Goal: Obtain resource: Download file/media

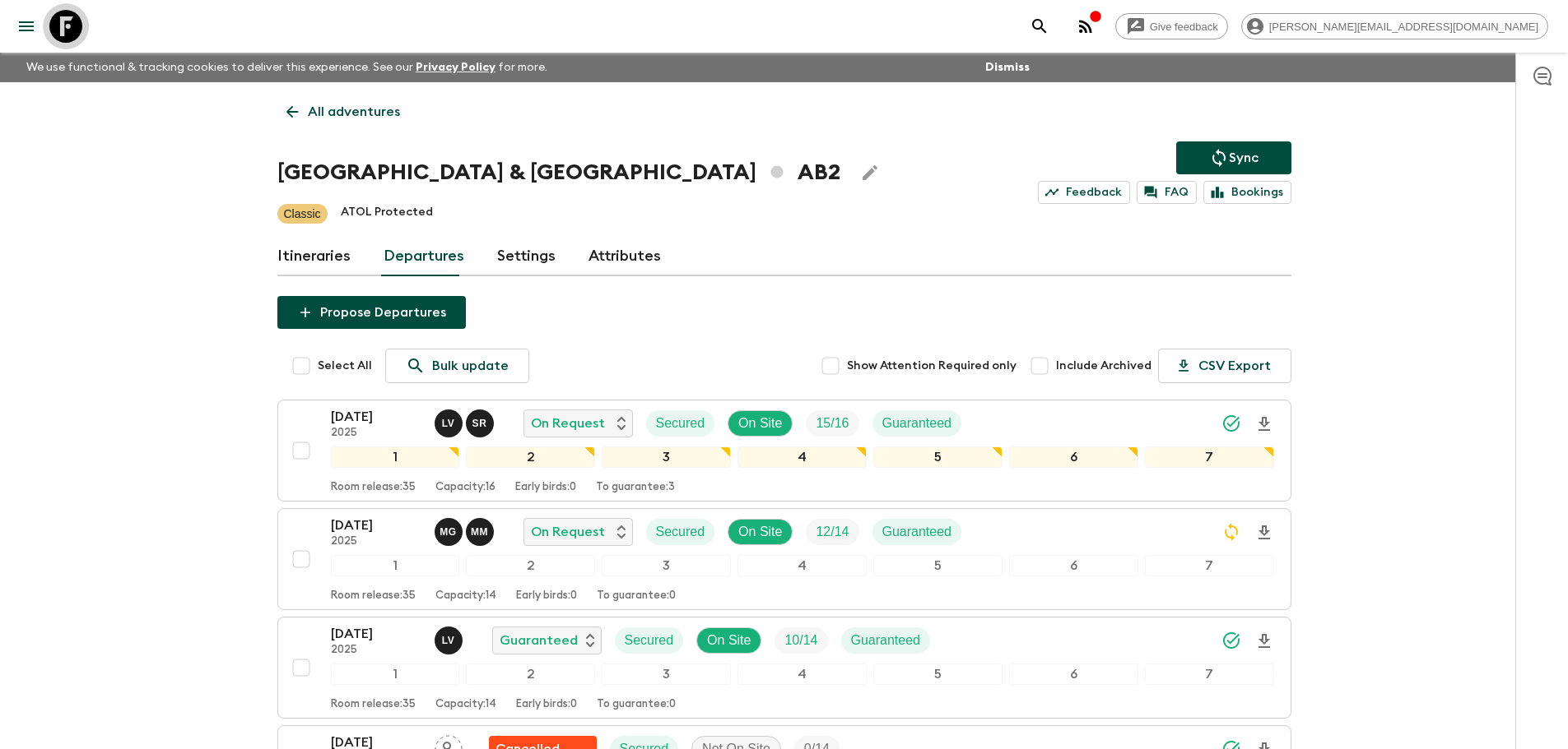
click at [73, 28] on icon at bounding box center [66, 26] width 33 height 33
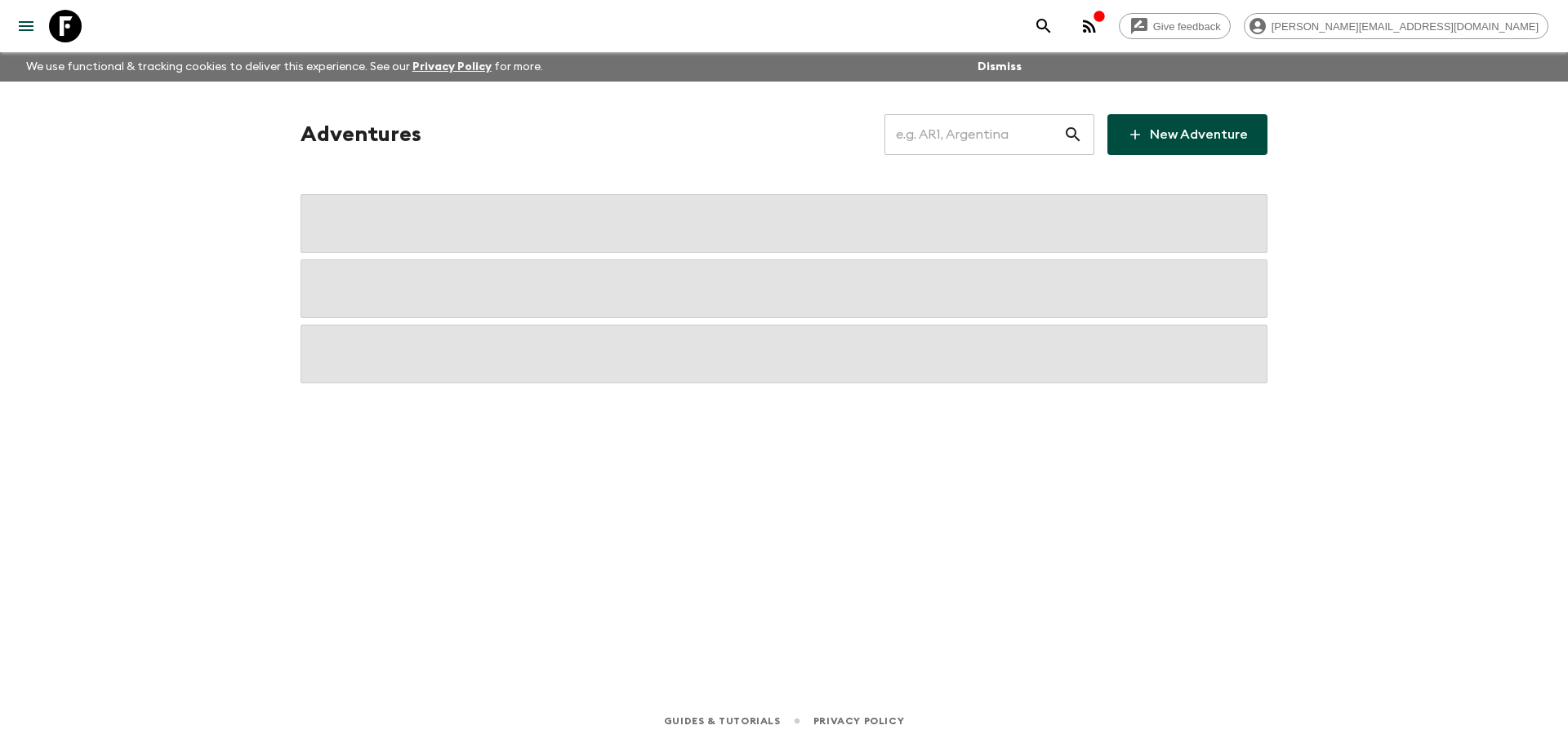
click at [1043, 157] on input "text" at bounding box center [973, 134] width 179 height 45
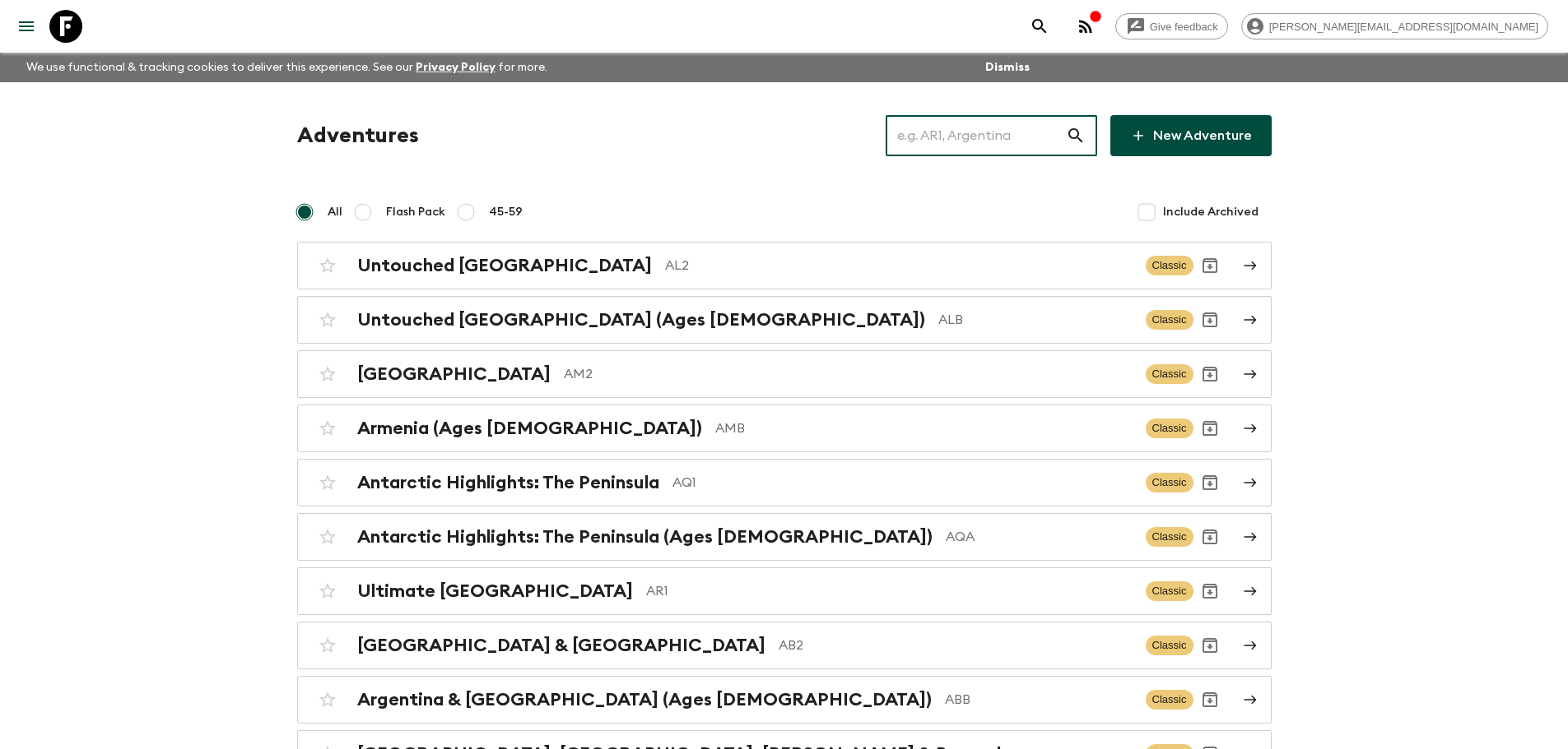
click at [1040, 127] on input "text" at bounding box center [976, 135] width 180 height 46
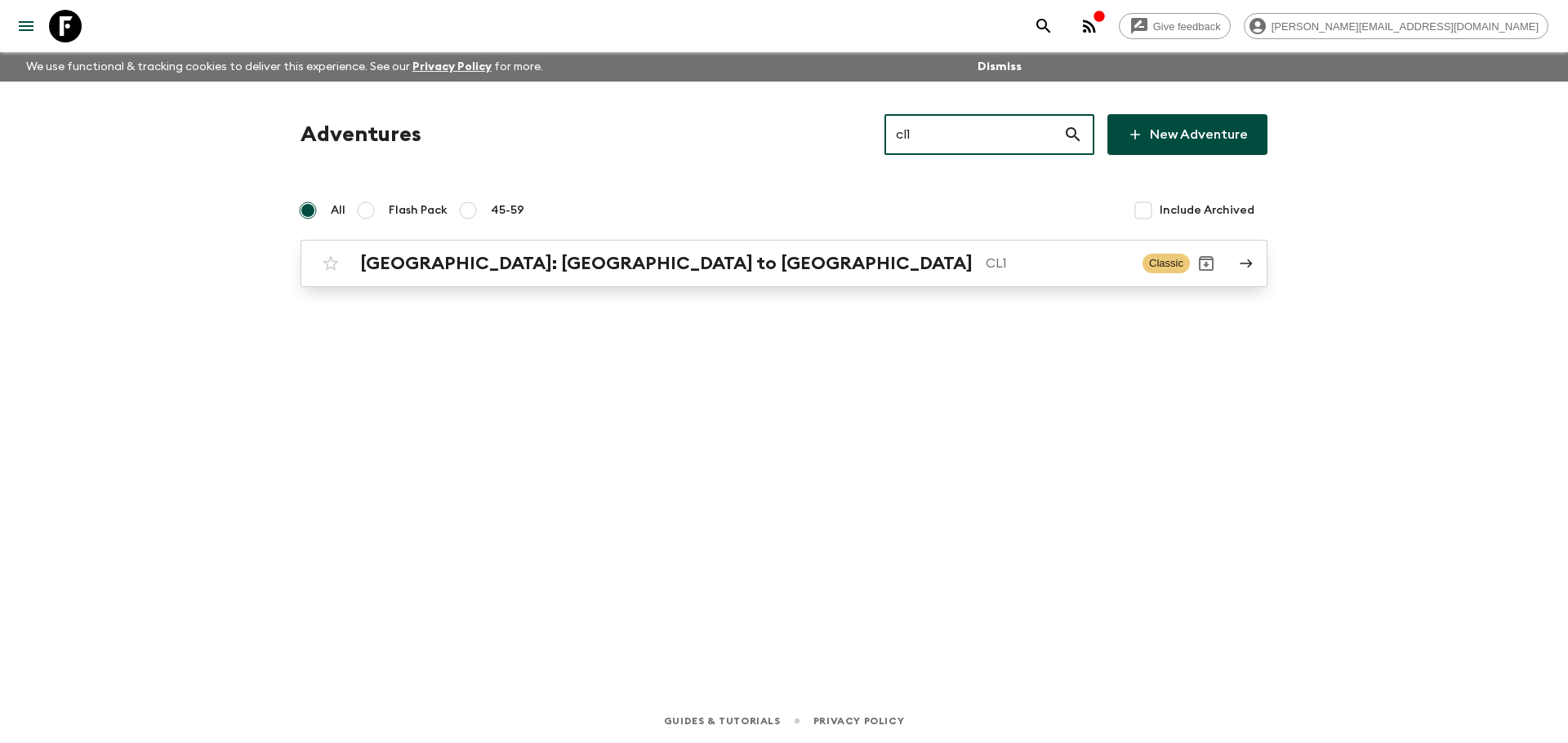
type input "cl1"
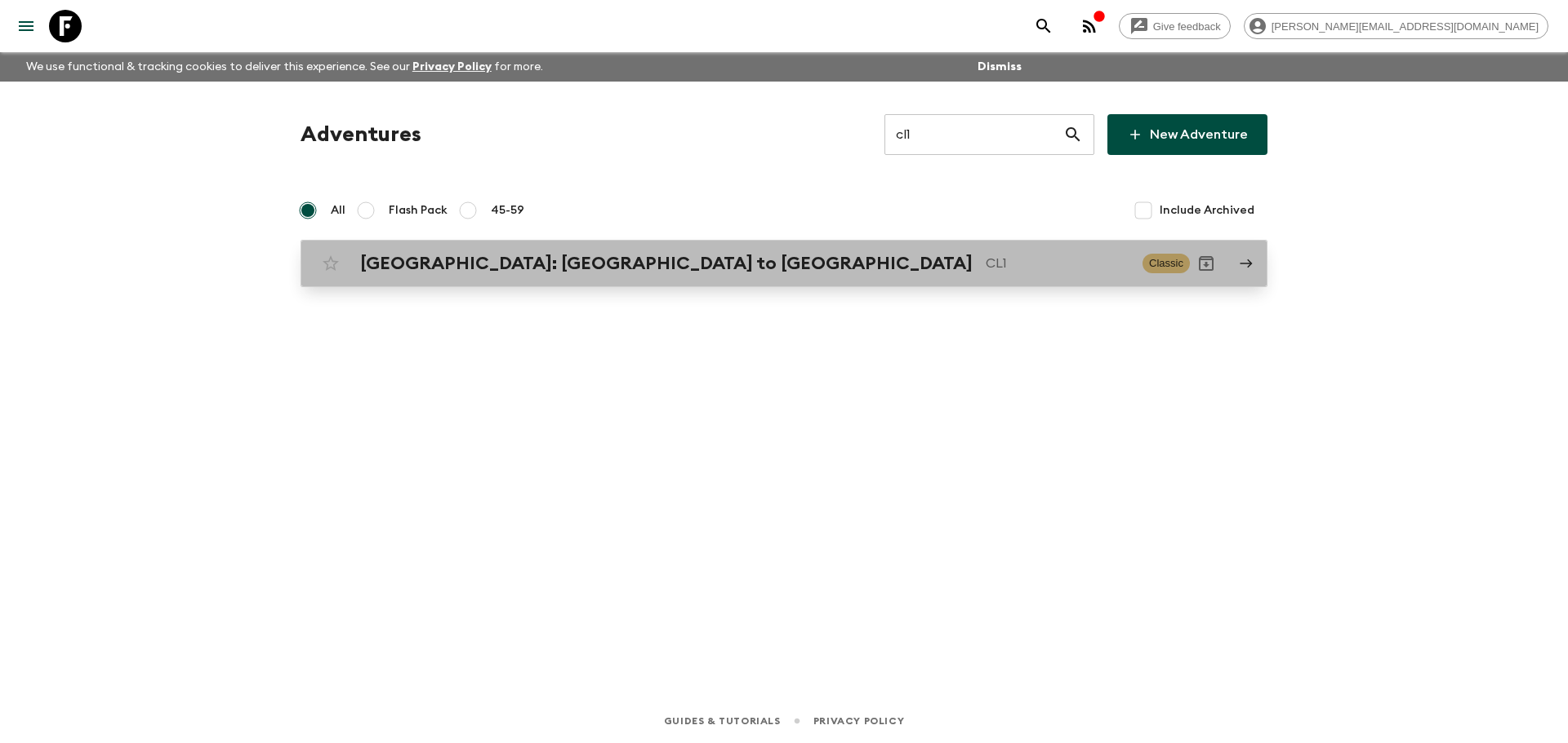
click at [673, 279] on div "[GEOGRAPHIC_DATA]: [GEOGRAPHIC_DATA] to Patagonia CL1 Classic" at bounding box center [752, 263] width 875 height 33
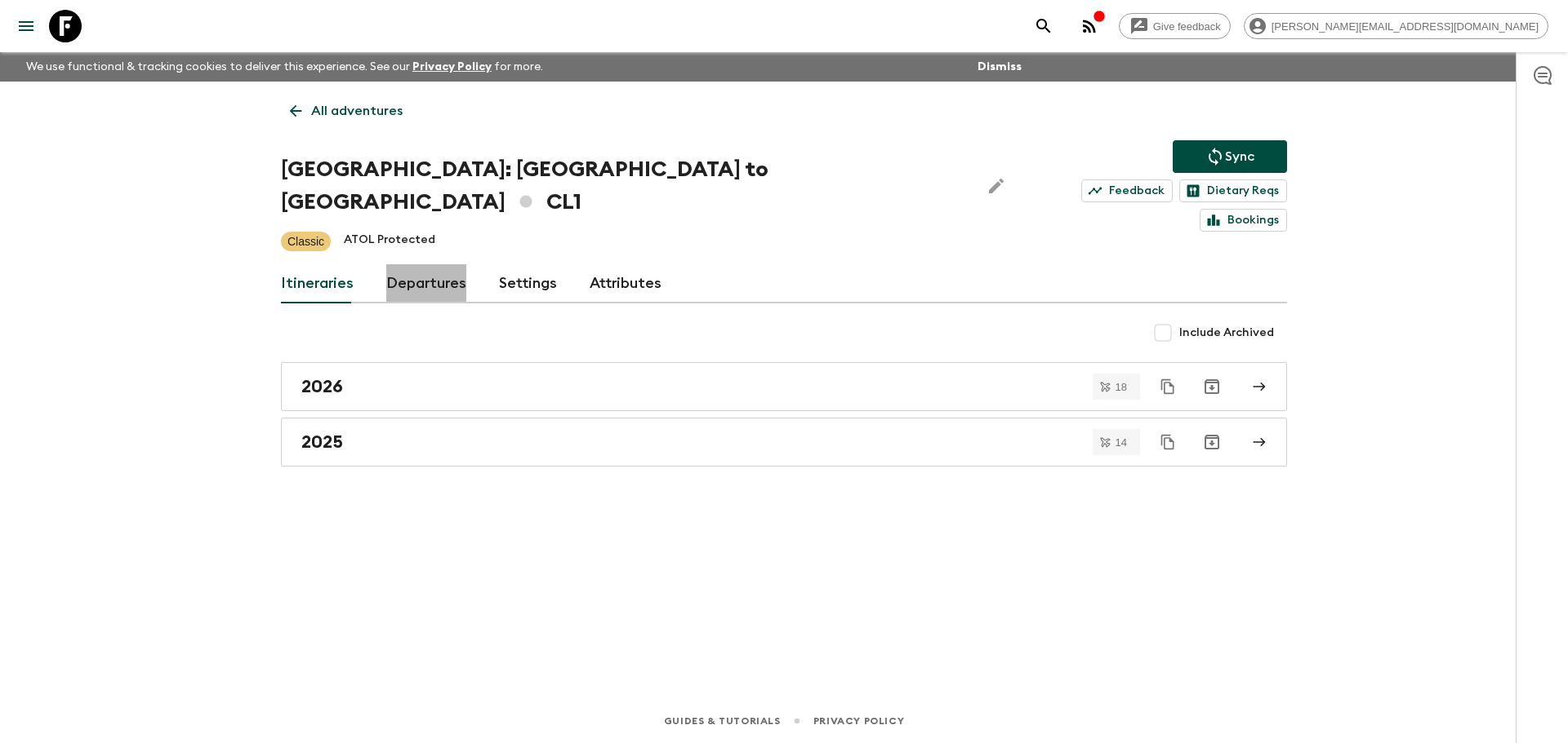
click at [428, 264] on link "Departures" at bounding box center [427, 284] width 80 height 39
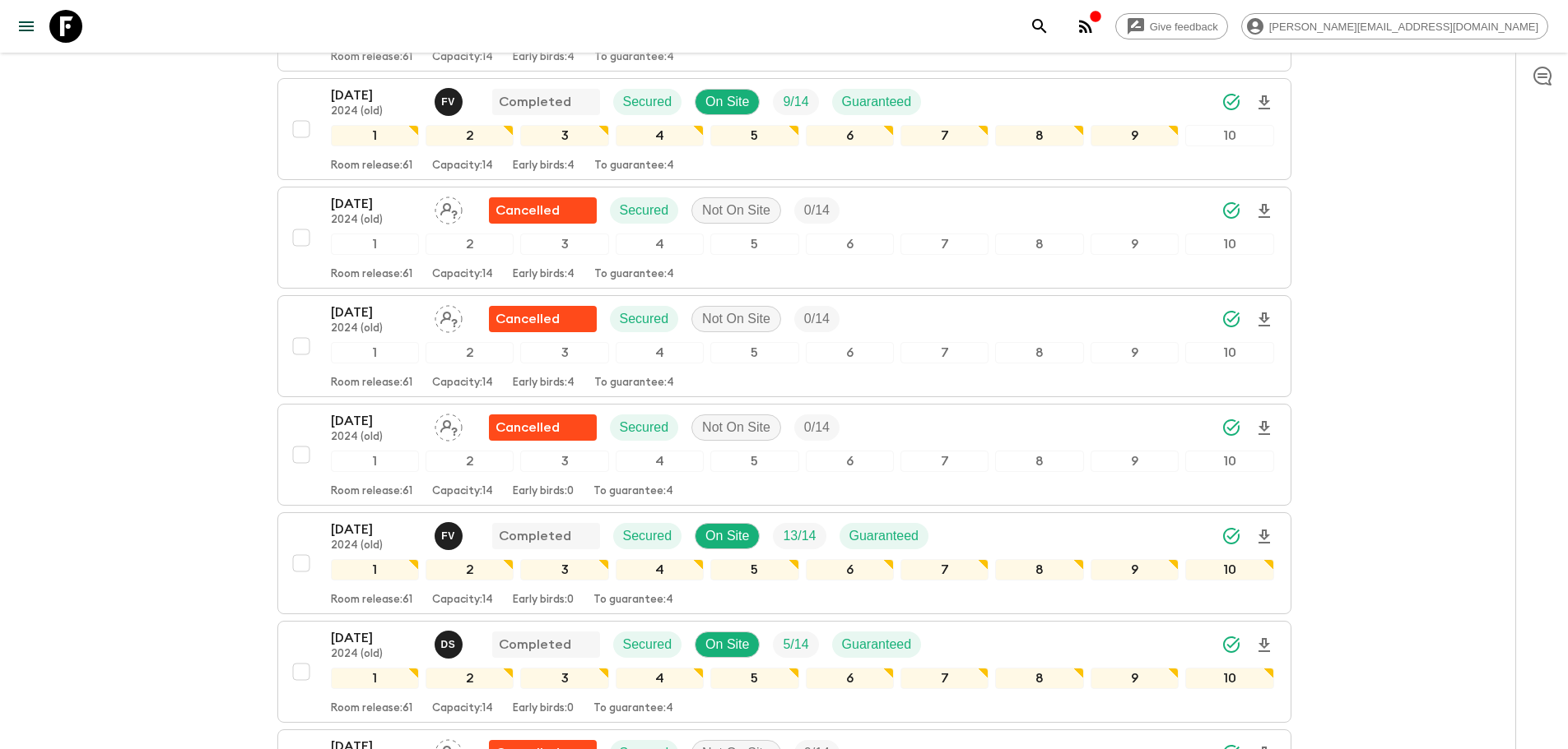
scroll to position [1669, 0]
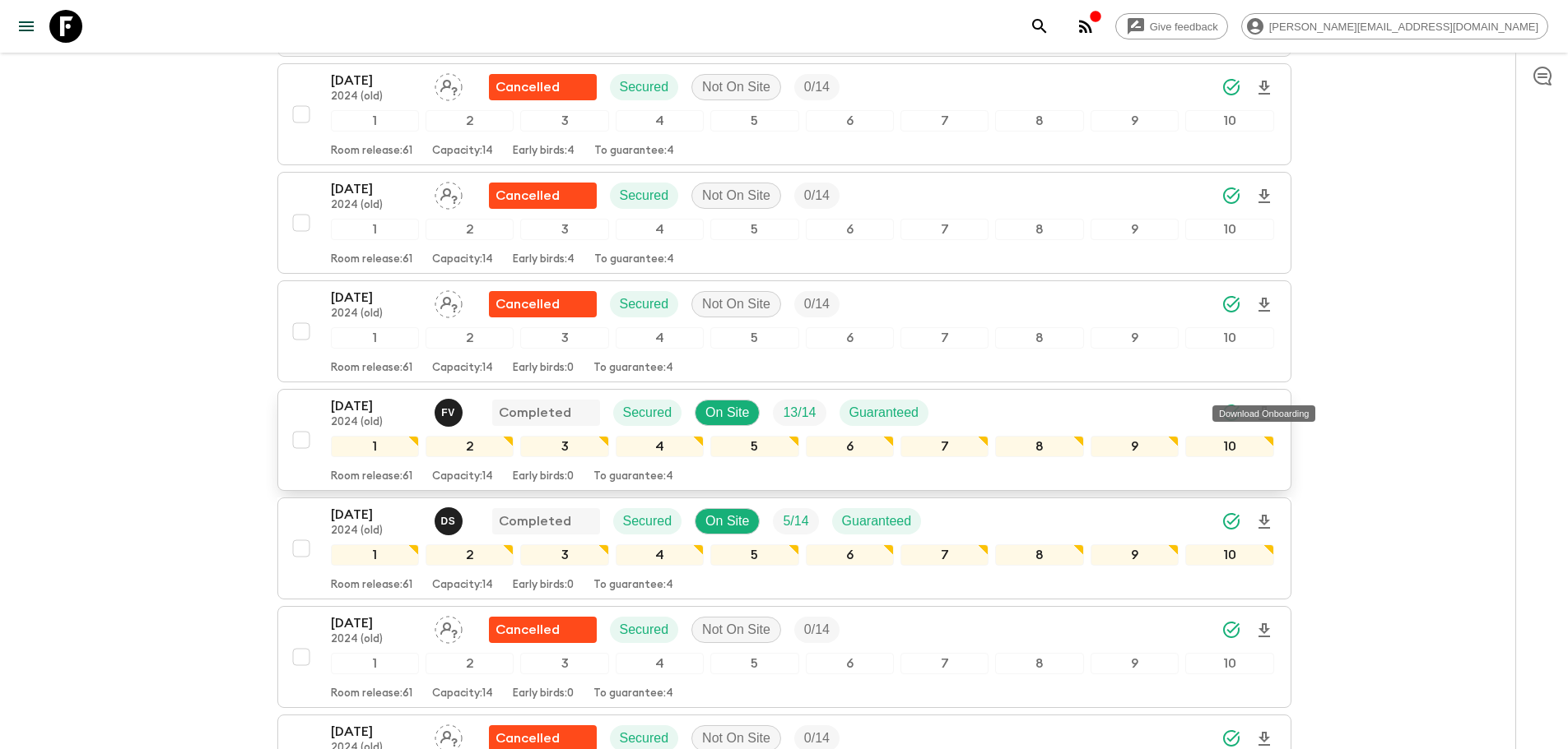
click at [1257, 404] on icon "Download Onboarding" at bounding box center [1265, 414] width 20 height 20
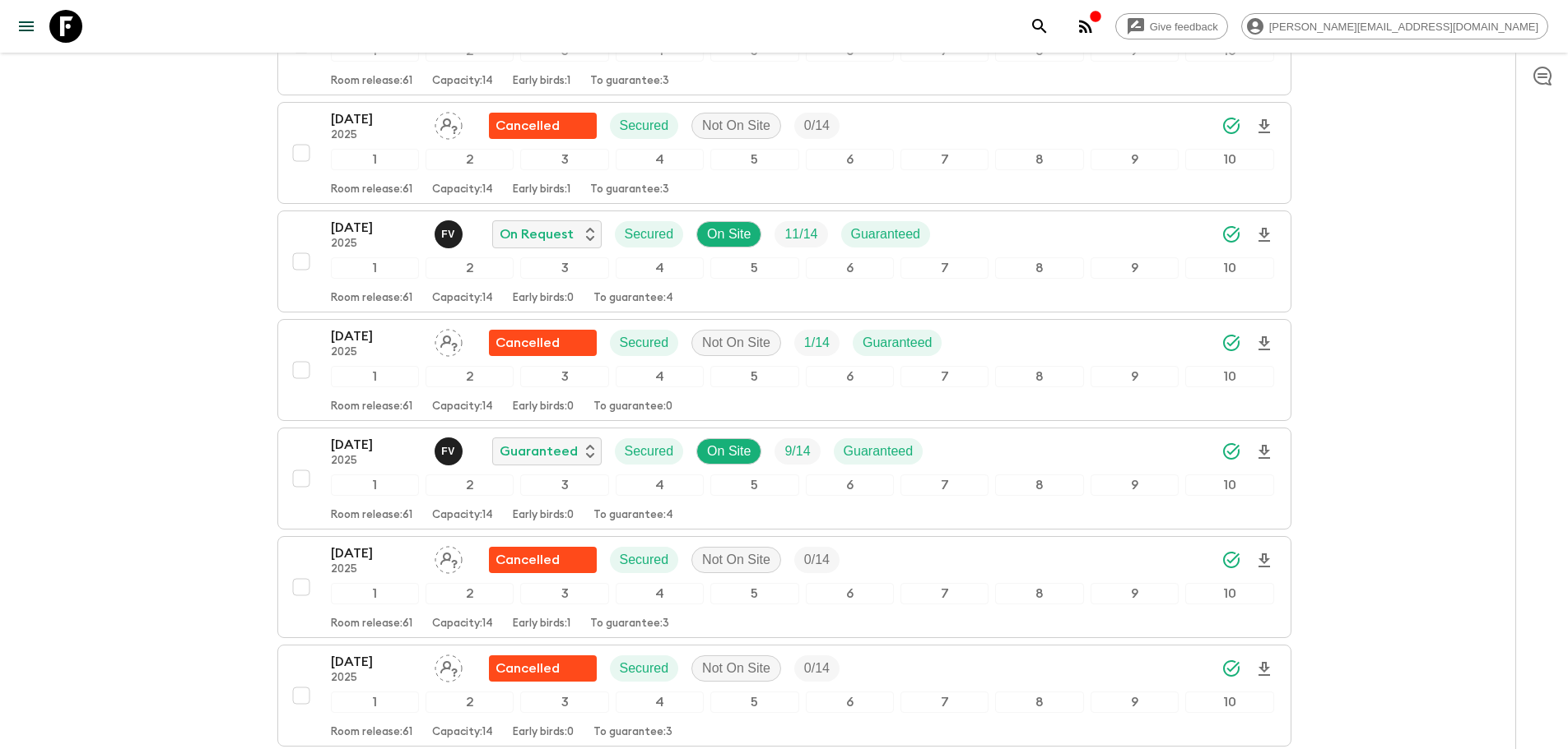
scroll to position [3555, 0]
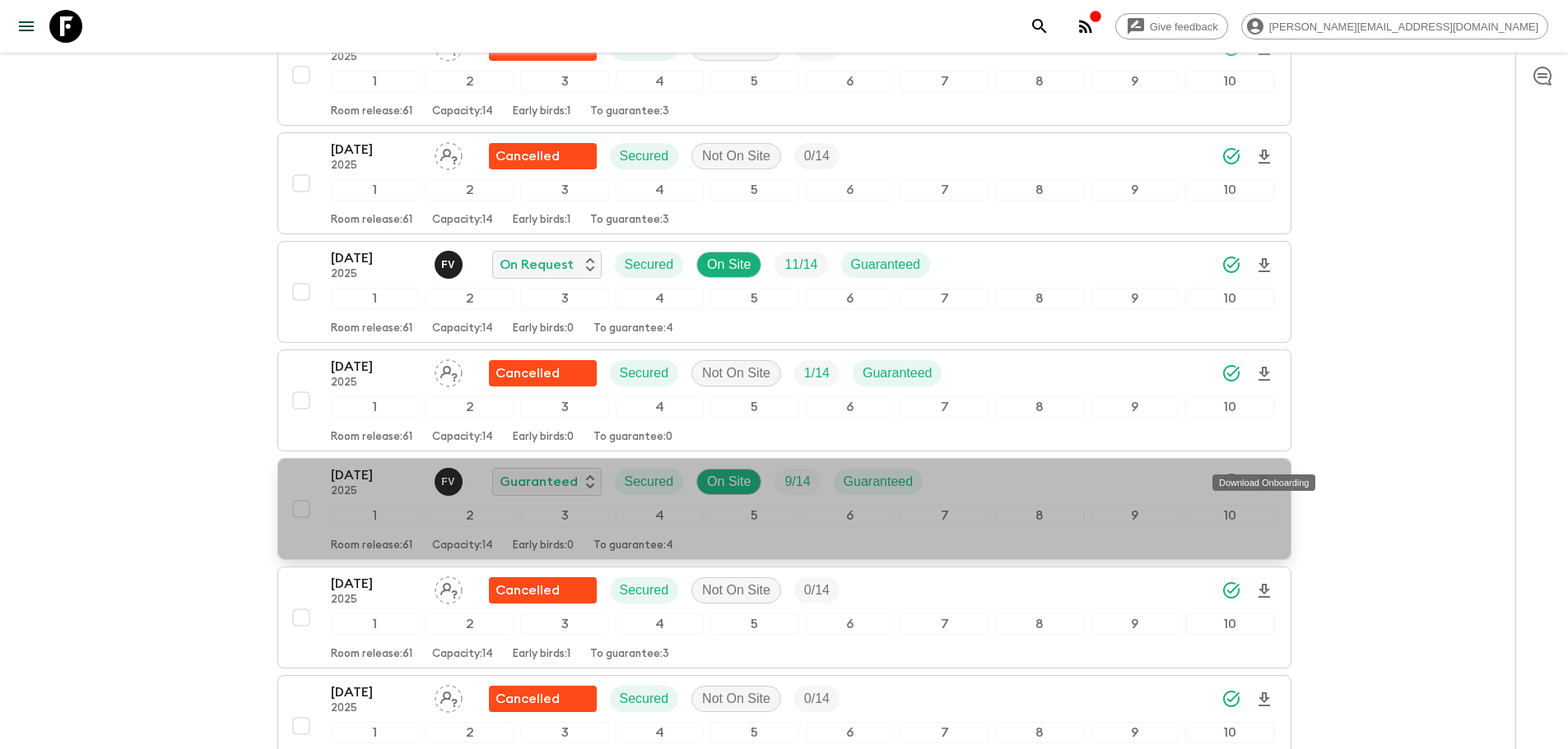
click at [1273, 473] on icon "Download Onboarding" at bounding box center [1265, 483] width 20 height 20
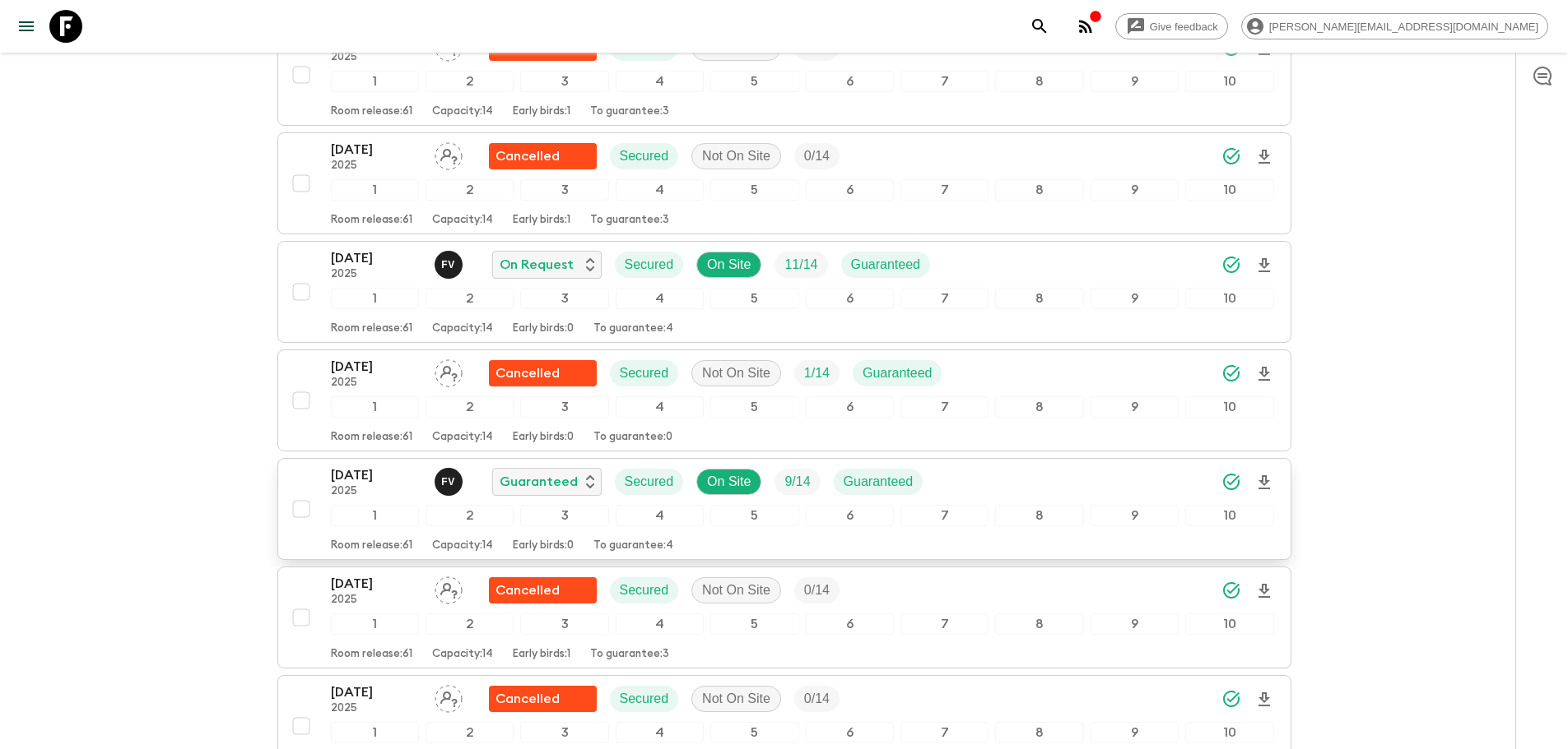
click at [71, 29] on icon at bounding box center [66, 26] width 33 height 33
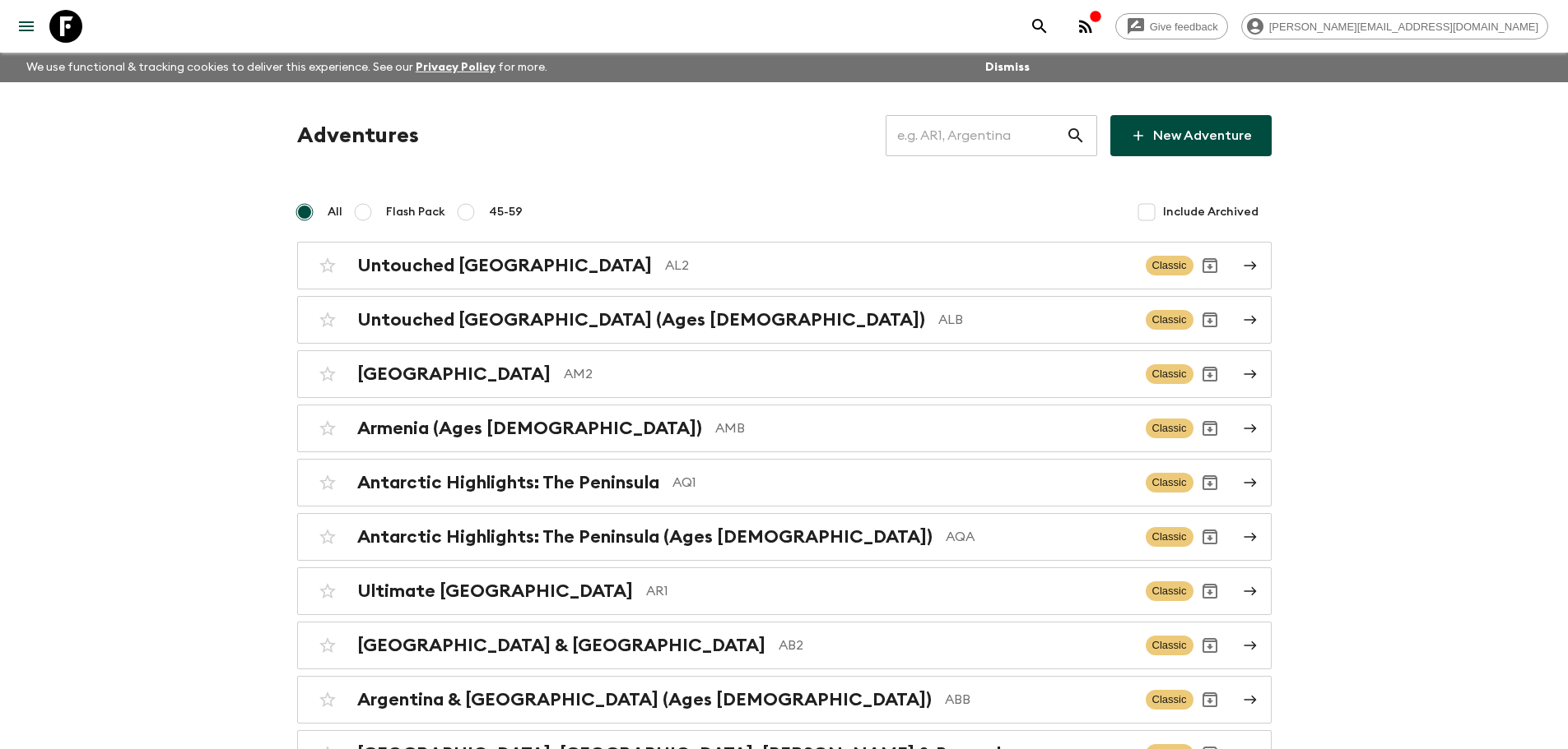
click at [1007, 130] on input "text" at bounding box center [976, 135] width 180 height 46
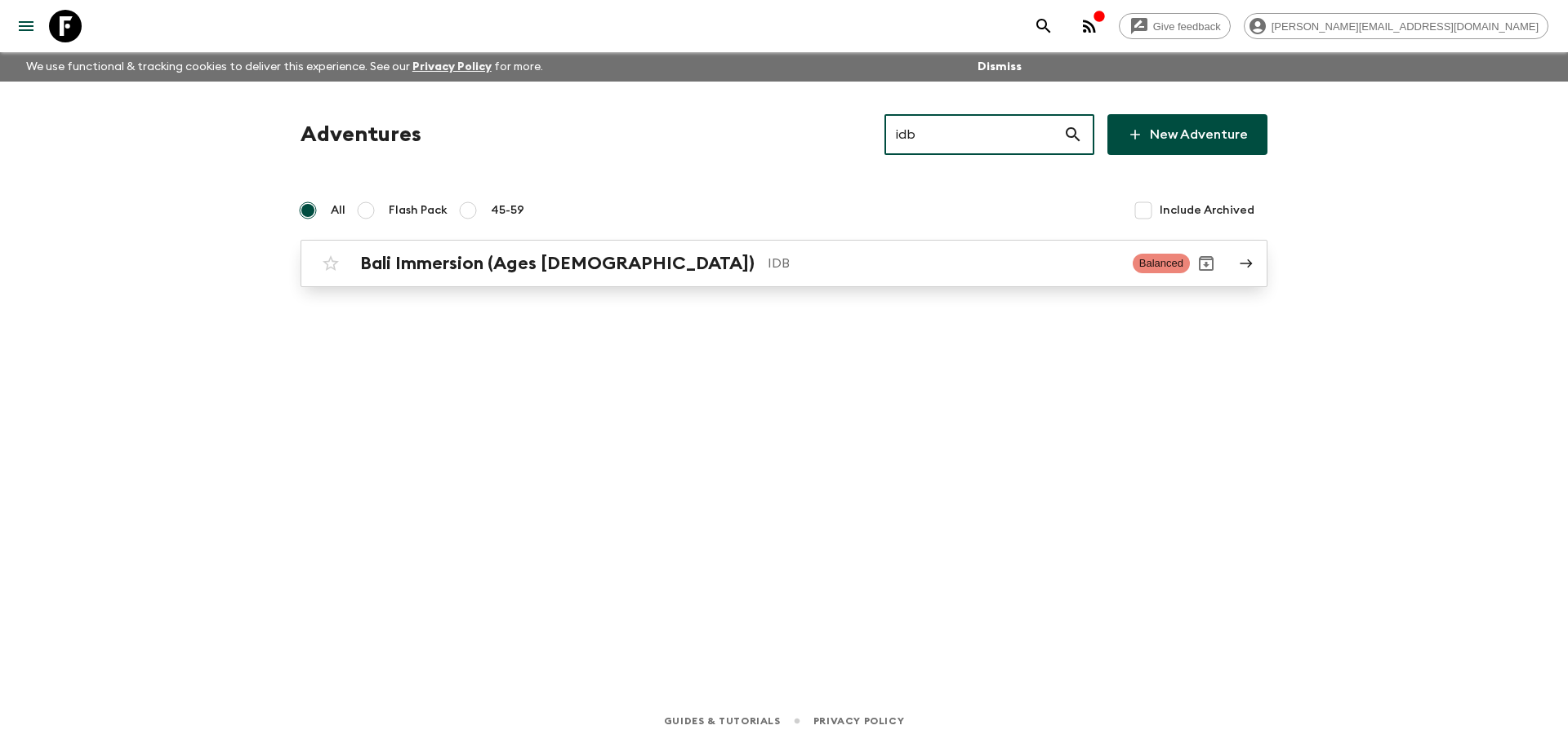
type input "idb"
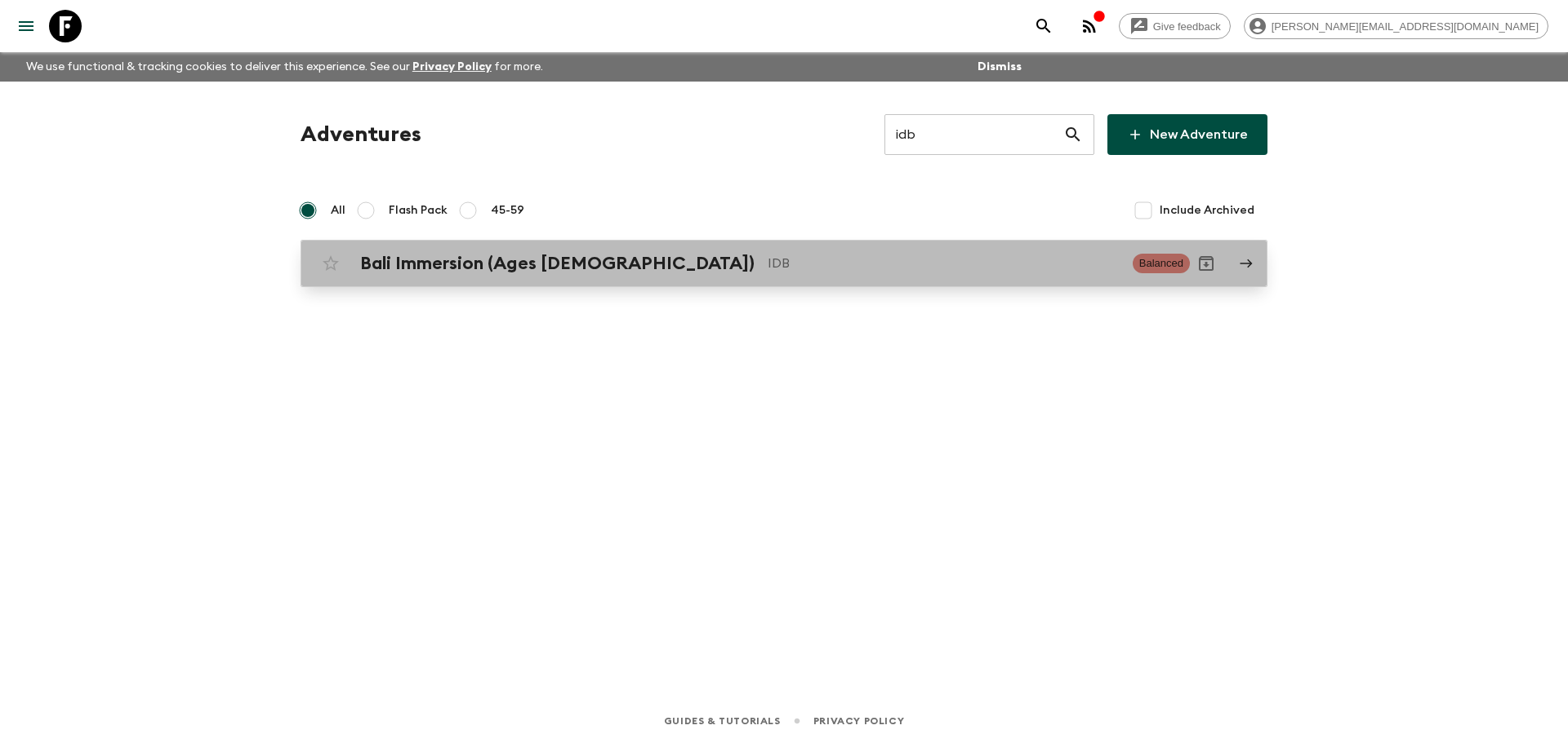
click at [757, 251] on div "Bali Immersion (Ages [DEMOGRAPHIC_DATA]) IDB Balanced" at bounding box center [752, 263] width 875 height 33
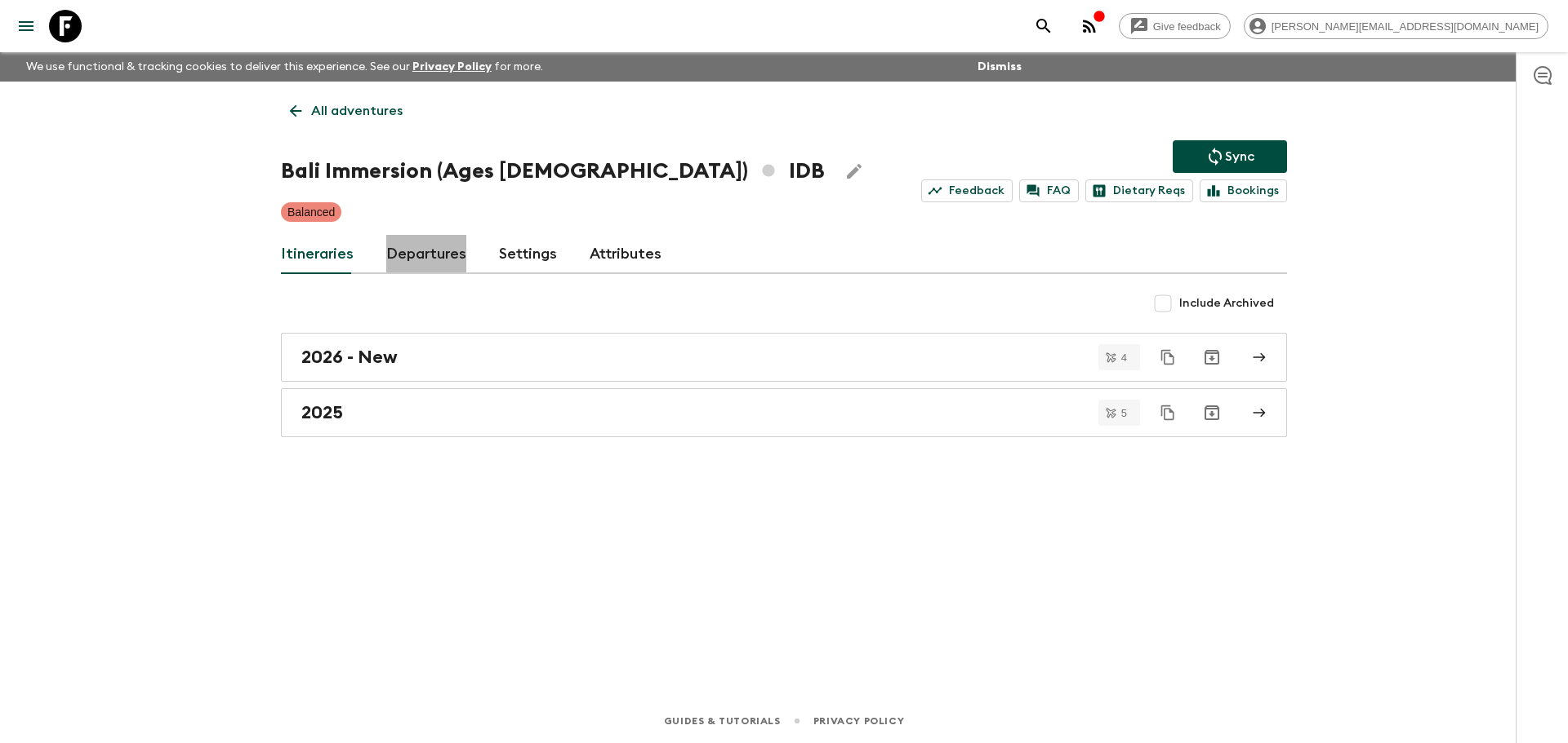
click at [434, 252] on link "Departures" at bounding box center [427, 254] width 80 height 39
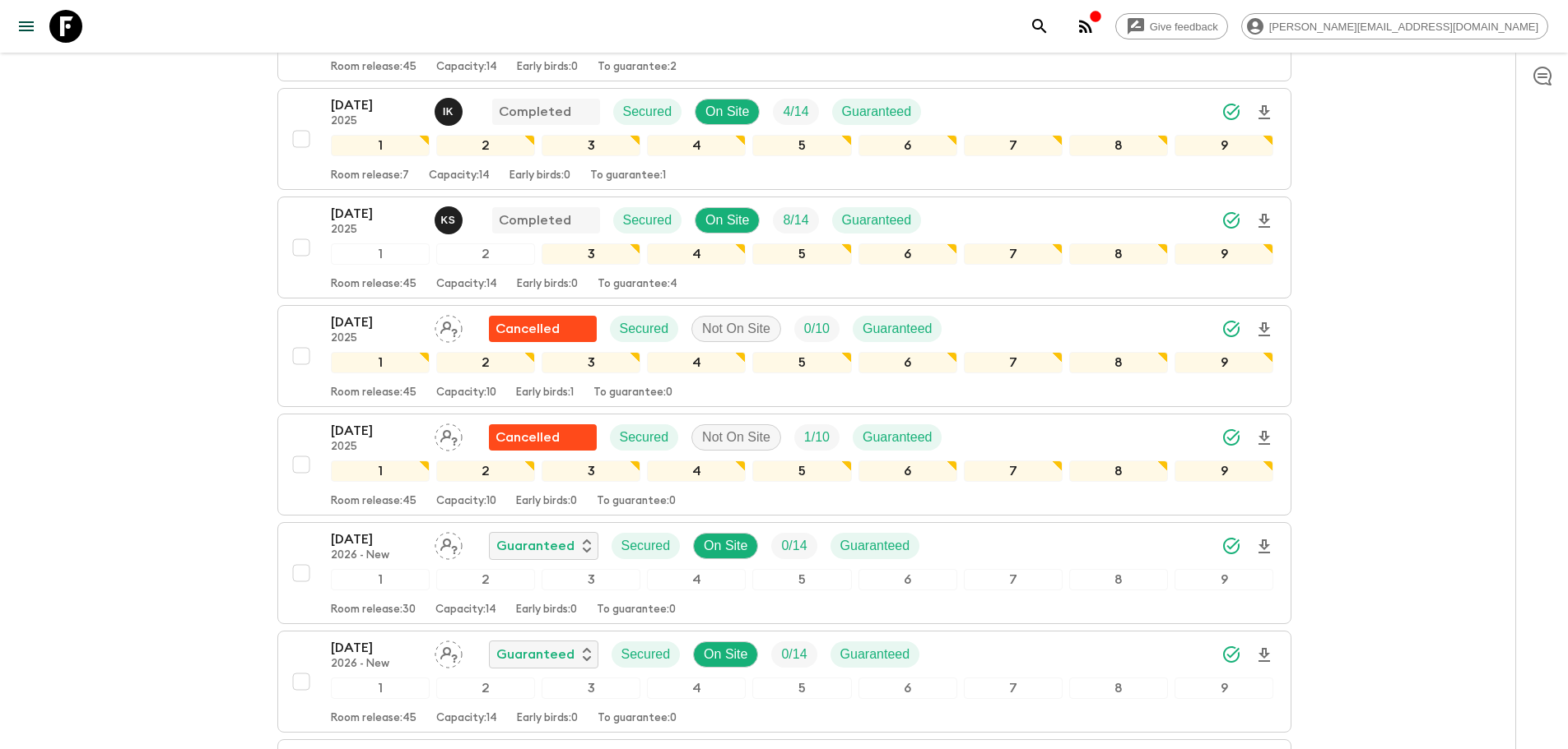
scroll to position [436, 0]
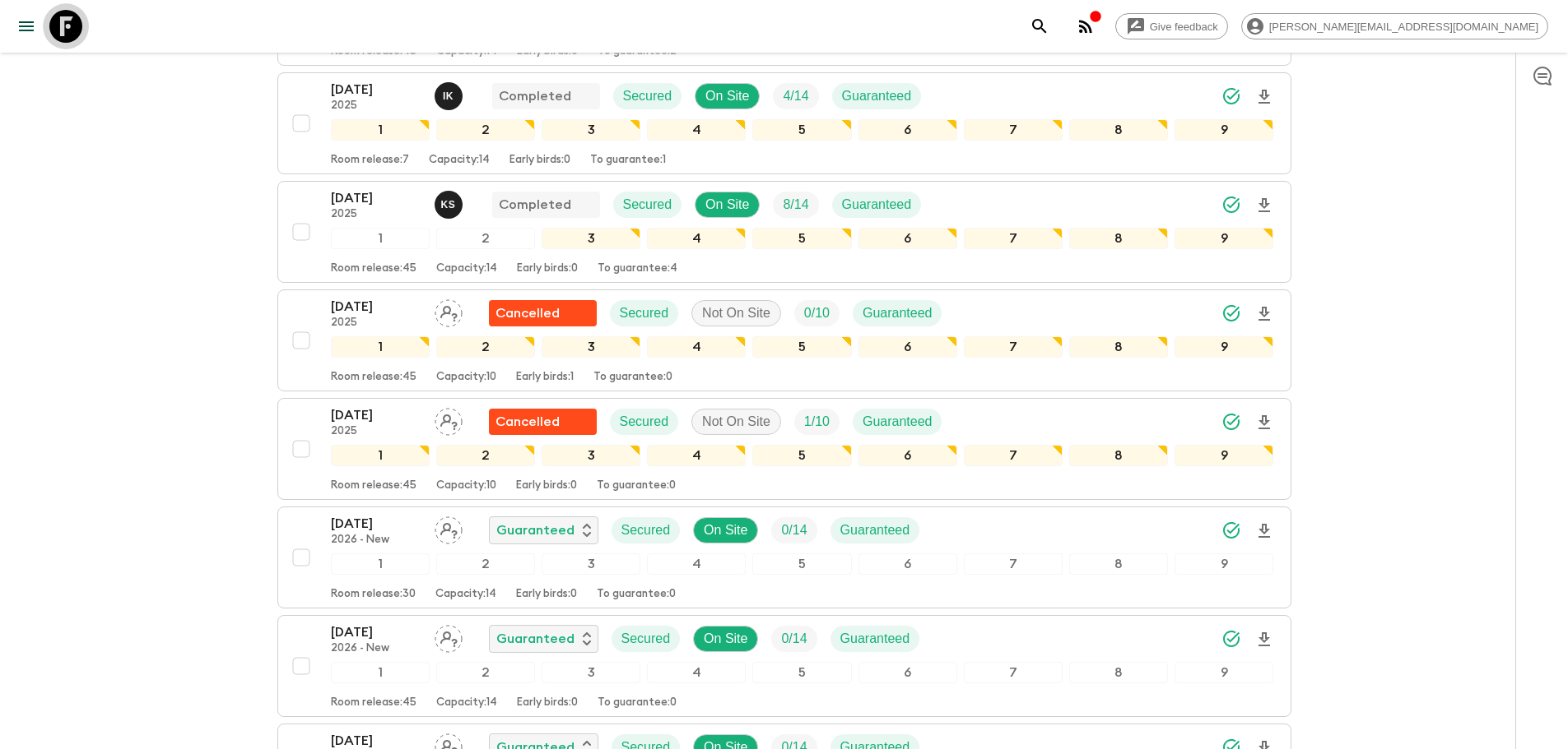
click at [59, 25] on icon at bounding box center [66, 26] width 33 height 33
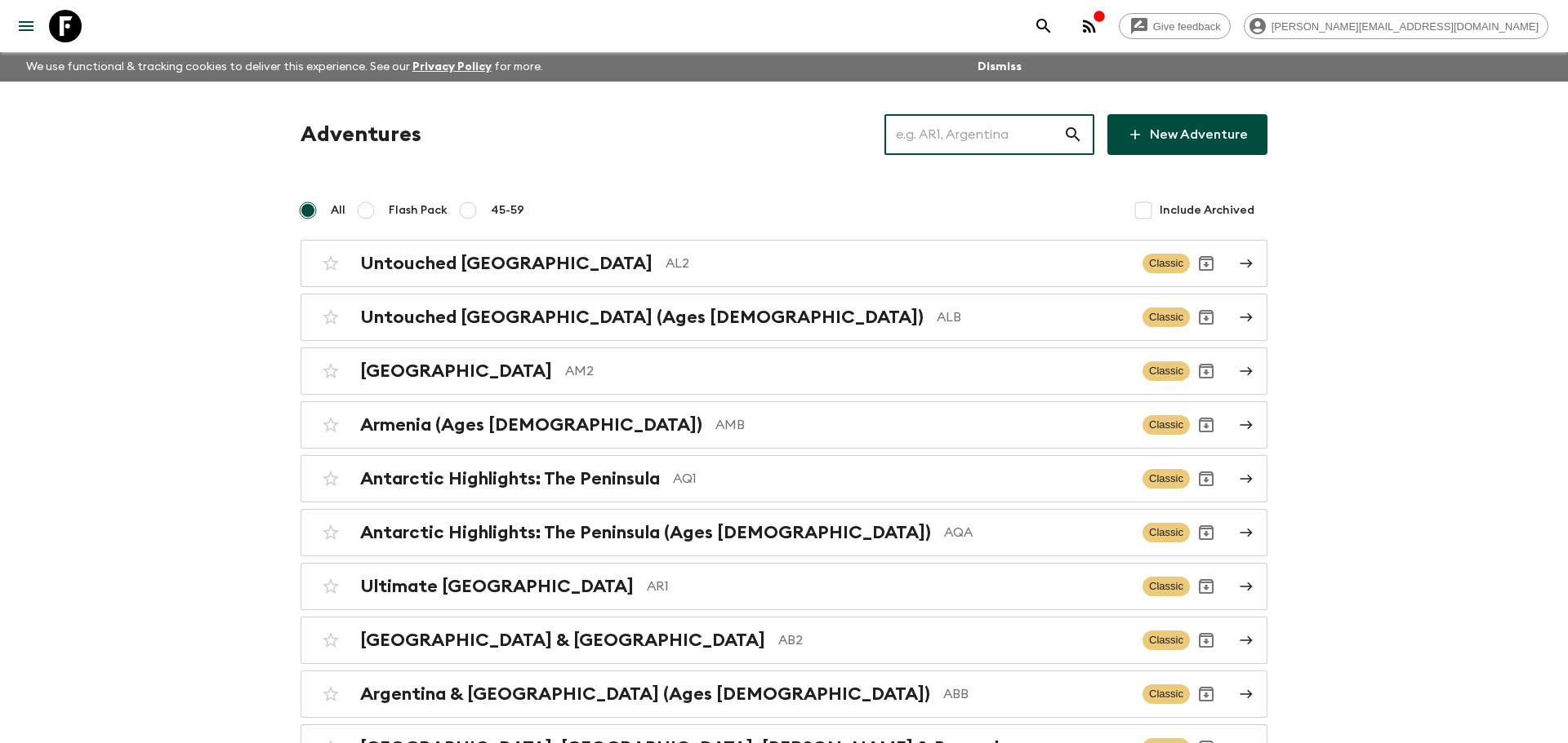
click at [976, 121] on input "text" at bounding box center [973, 134] width 179 height 45
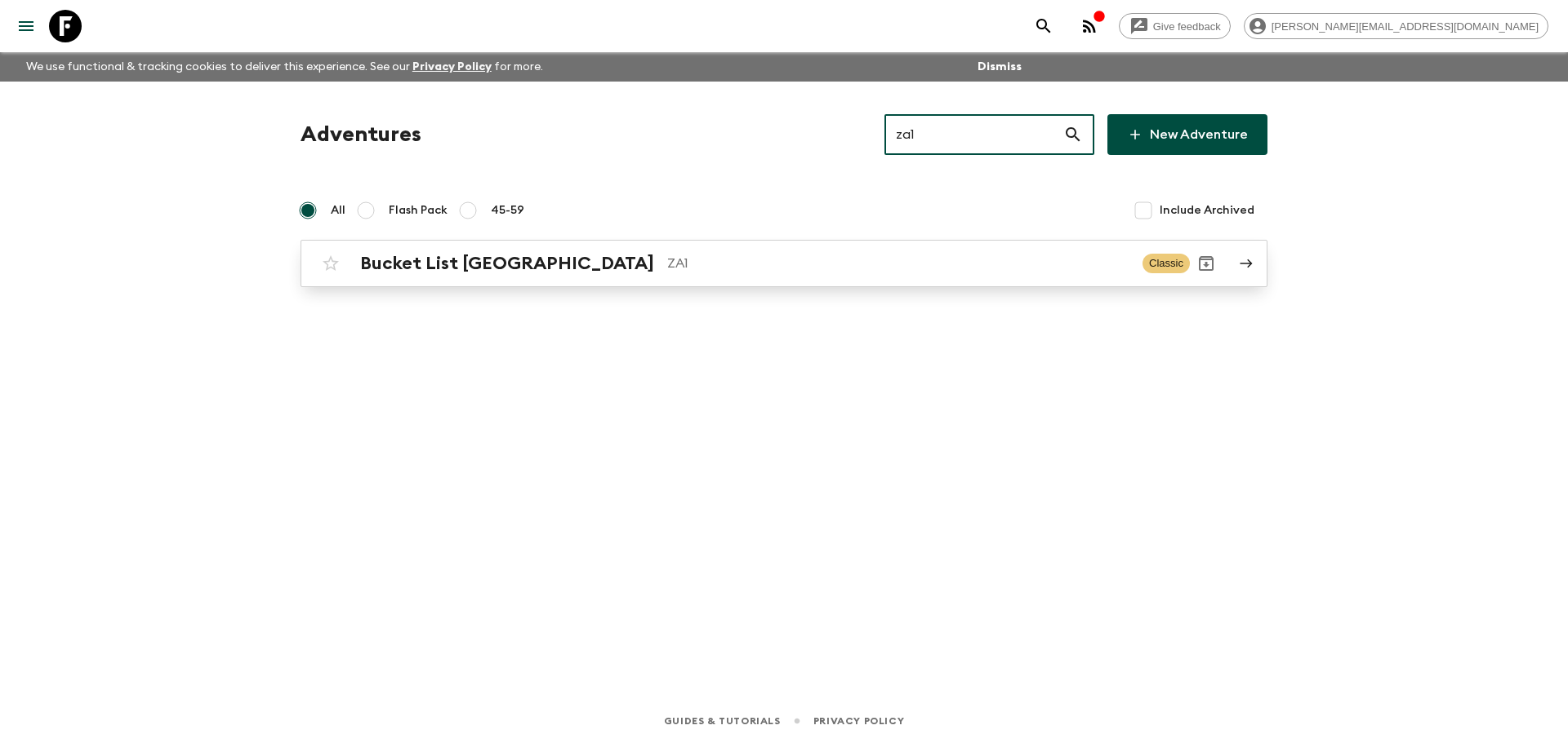
type input "za1"
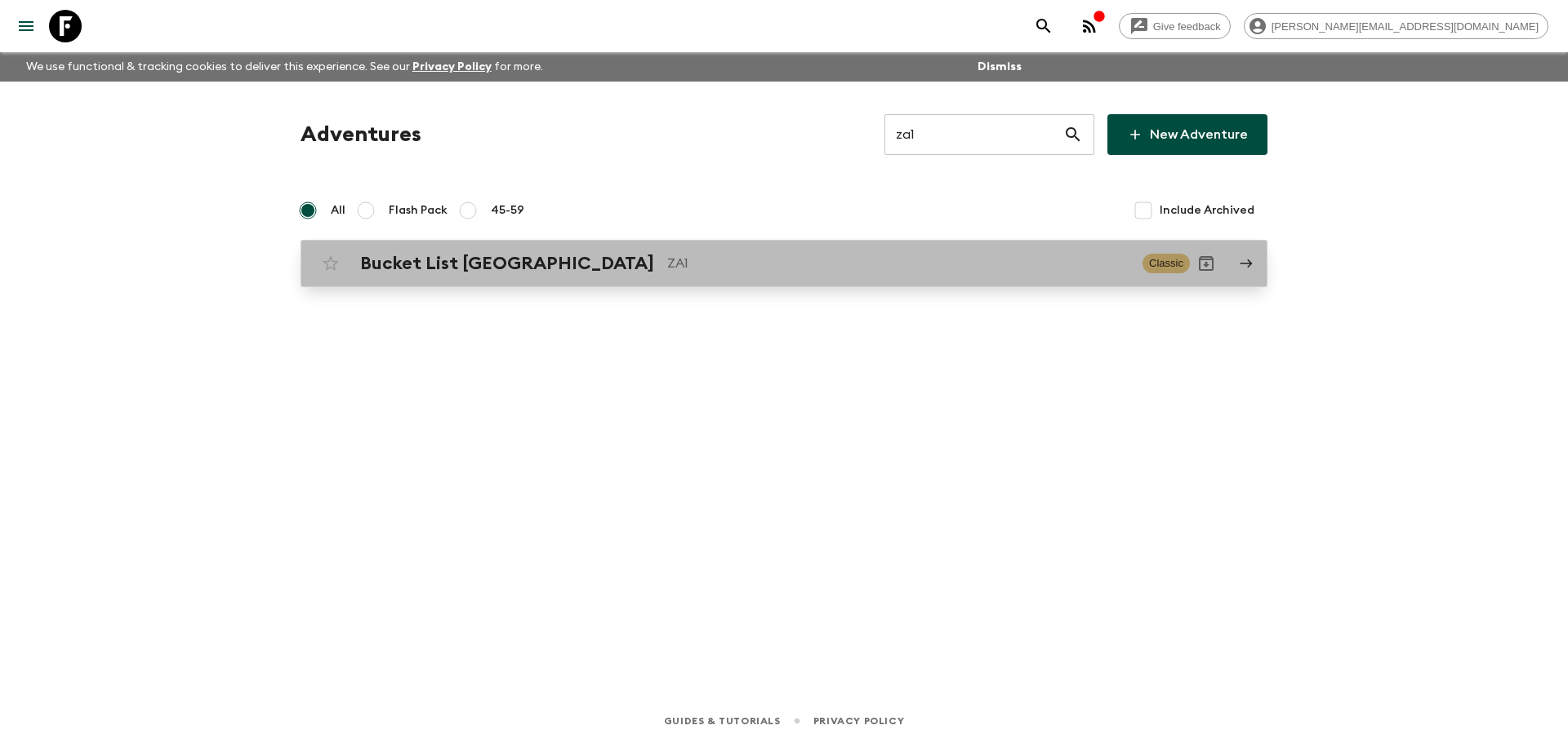
click at [783, 276] on div "Bucket List [GEOGRAPHIC_DATA] ZA1 Classic" at bounding box center [752, 263] width 875 height 33
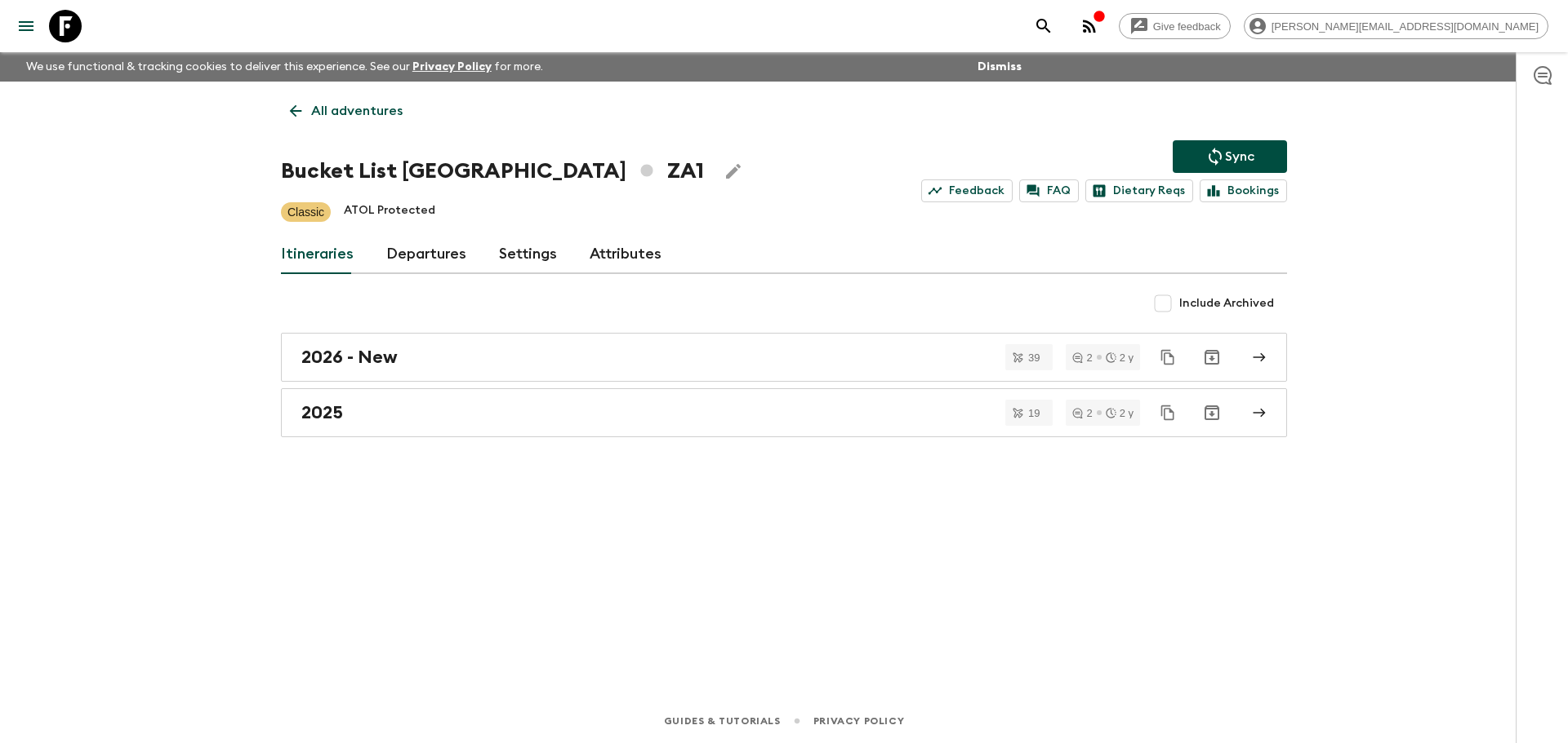
click at [402, 250] on link "Departures" at bounding box center [427, 254] width 80 height 39
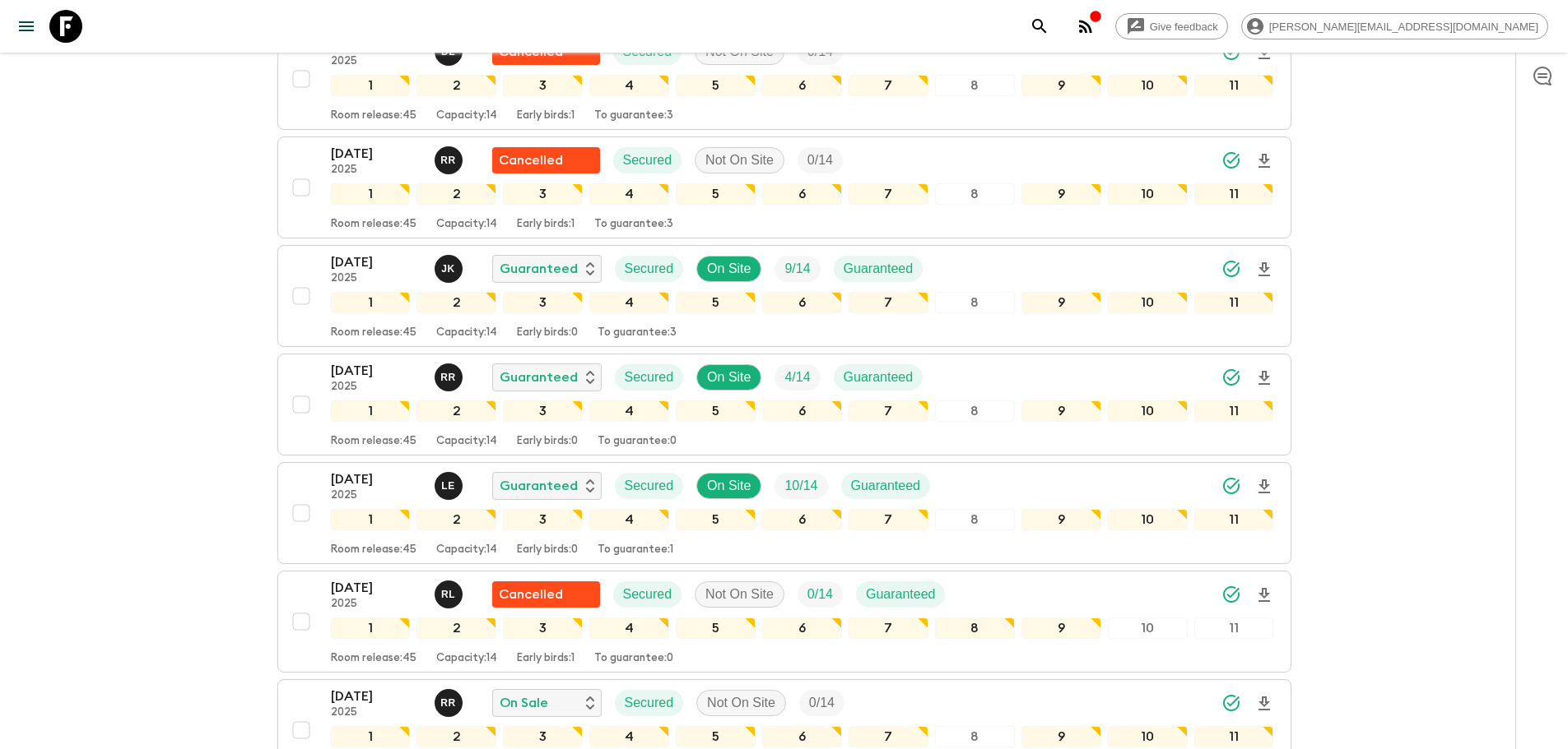
scroll to position [1116, 0]
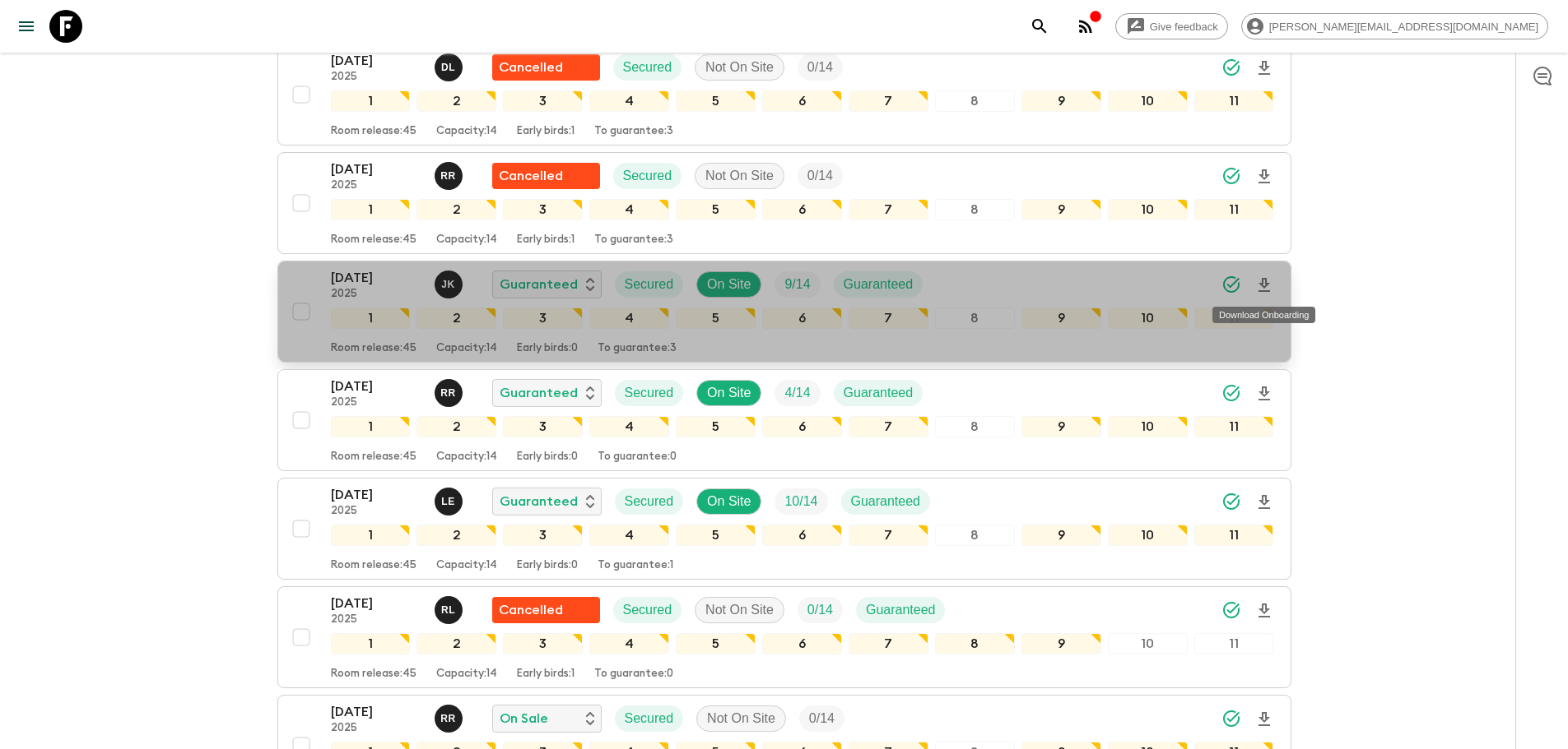
click at [1259, 283] on icon "Download Onboarding" at bounding box center [1264, 285] width 12 height 14
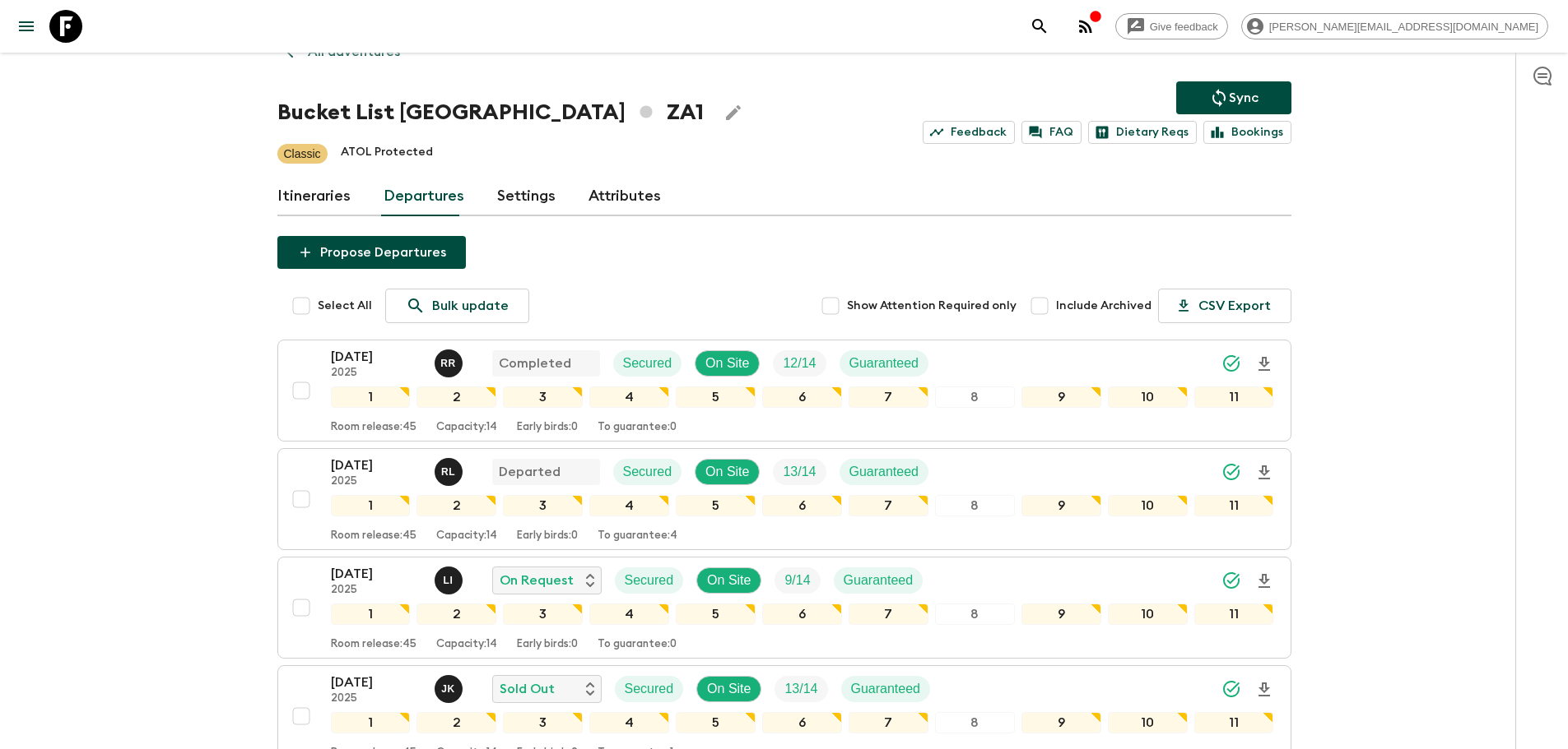
scroll to position [0, 0]
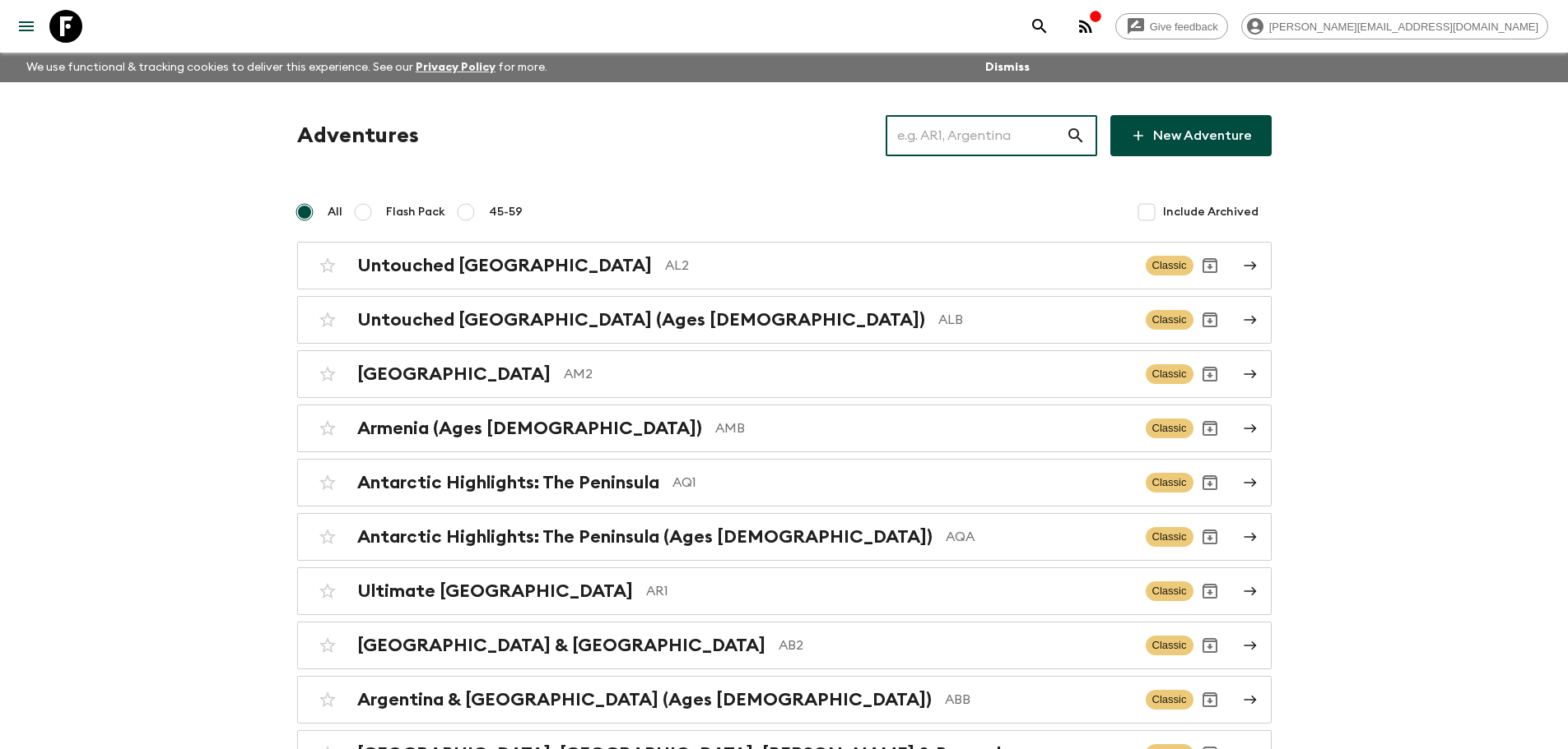
click at [1029, 144] on input "text" at bounding box center [976, 135] width 180 height 46
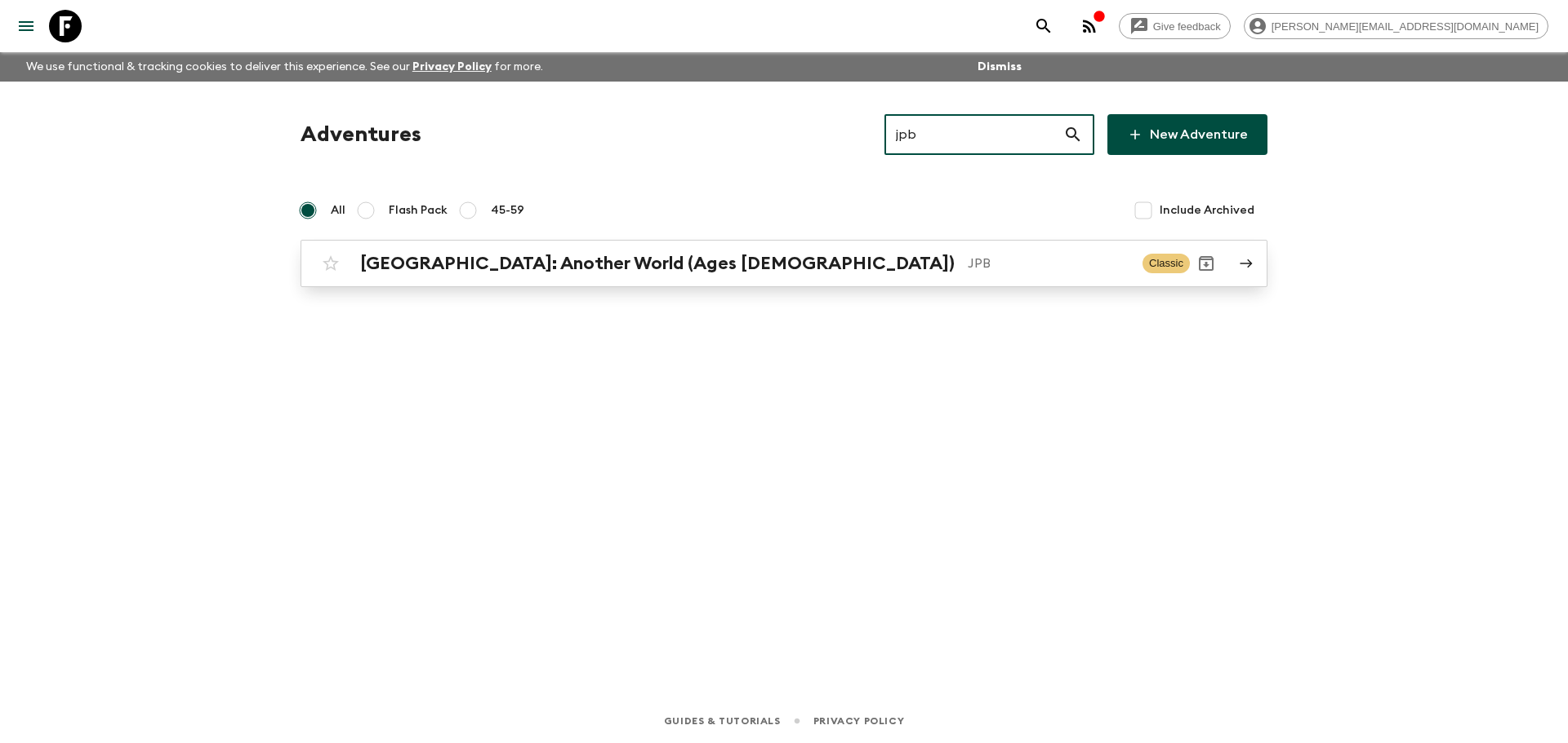
type input "jpb"
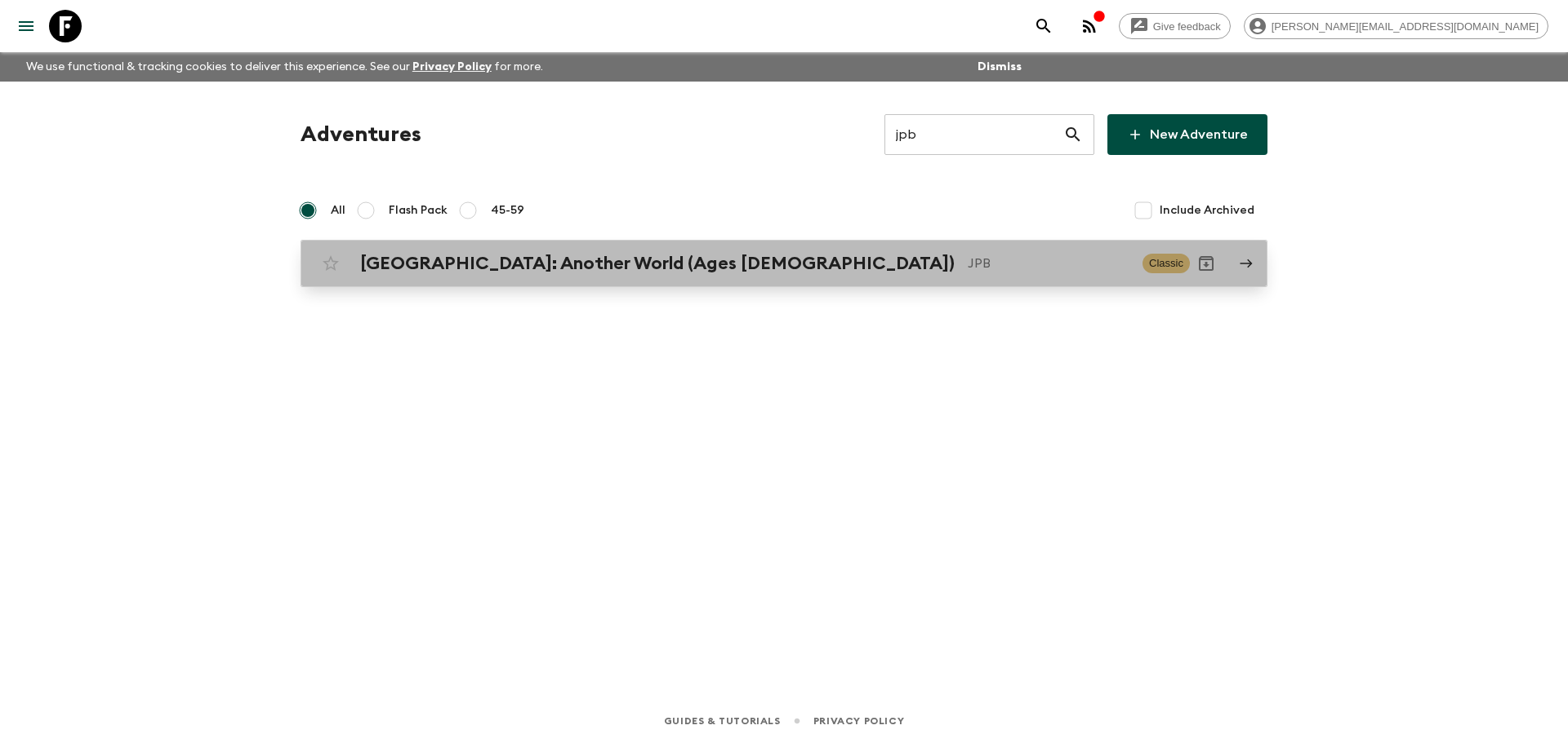
click at [968, 272] on p "JPB" at bounding box center [1049, 263] width 162 height 20
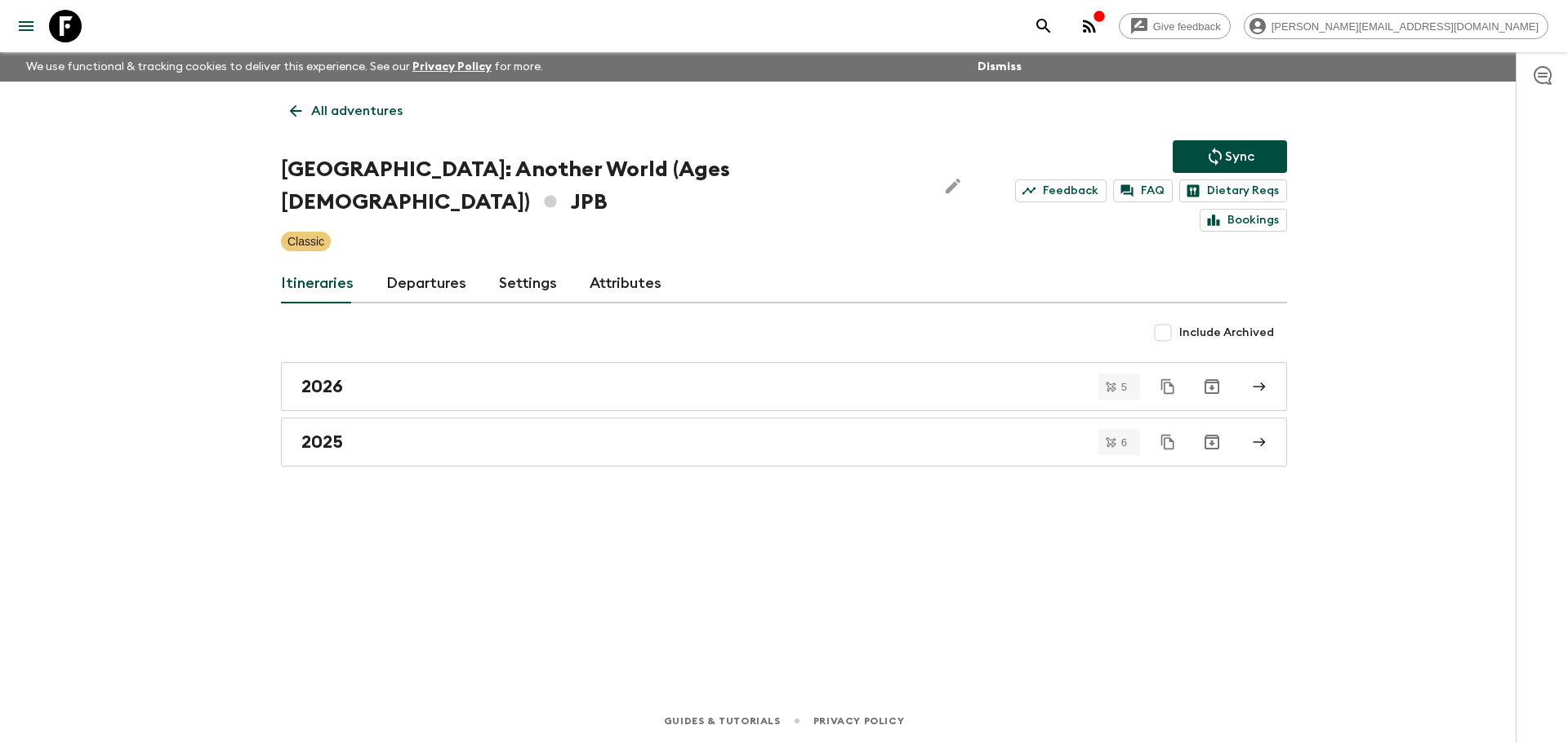
click at [406, 264] on link "Departures" at bounding box center [427, 284] width 80 height 39
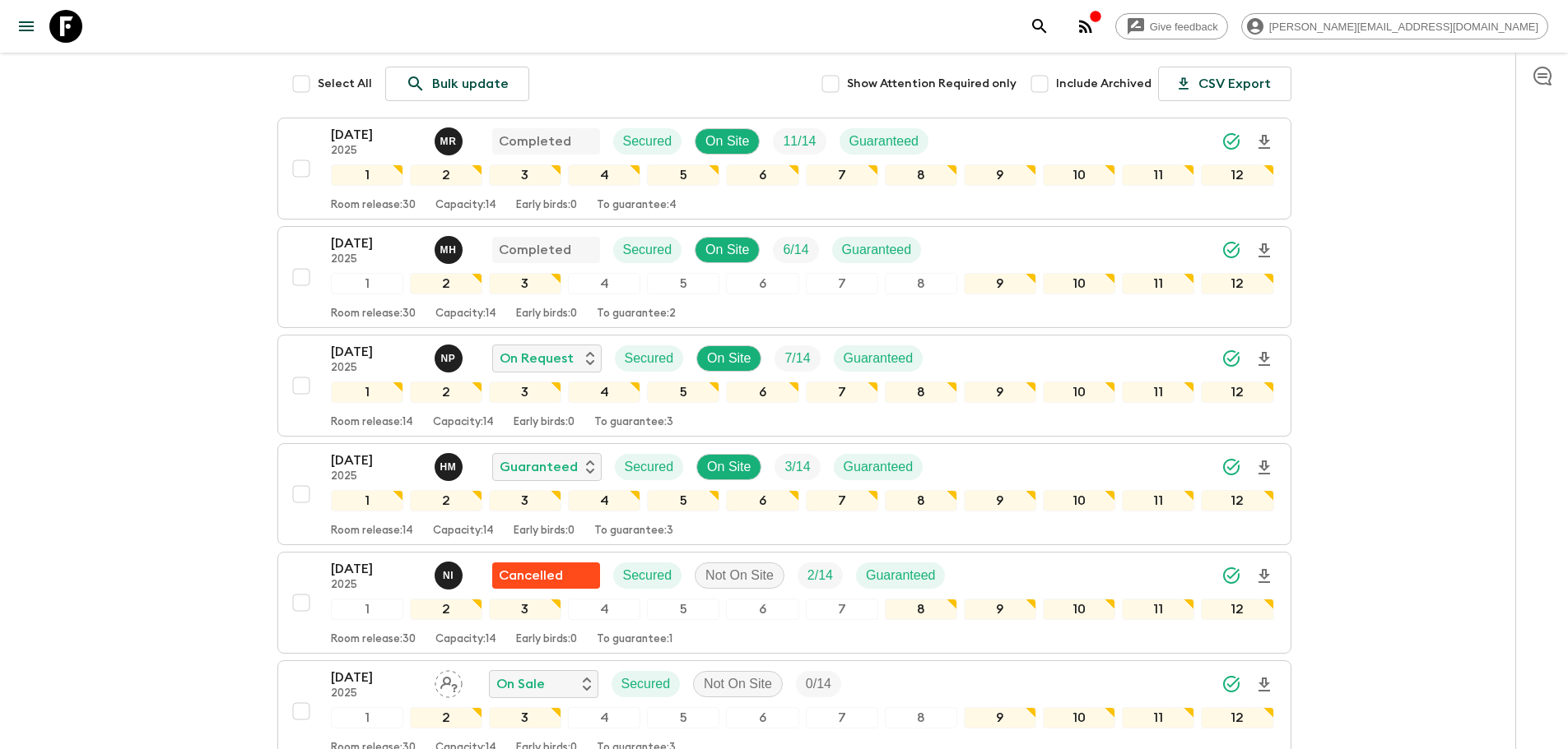
scroll to position [315, 0]
